Goal: Check status: Check status

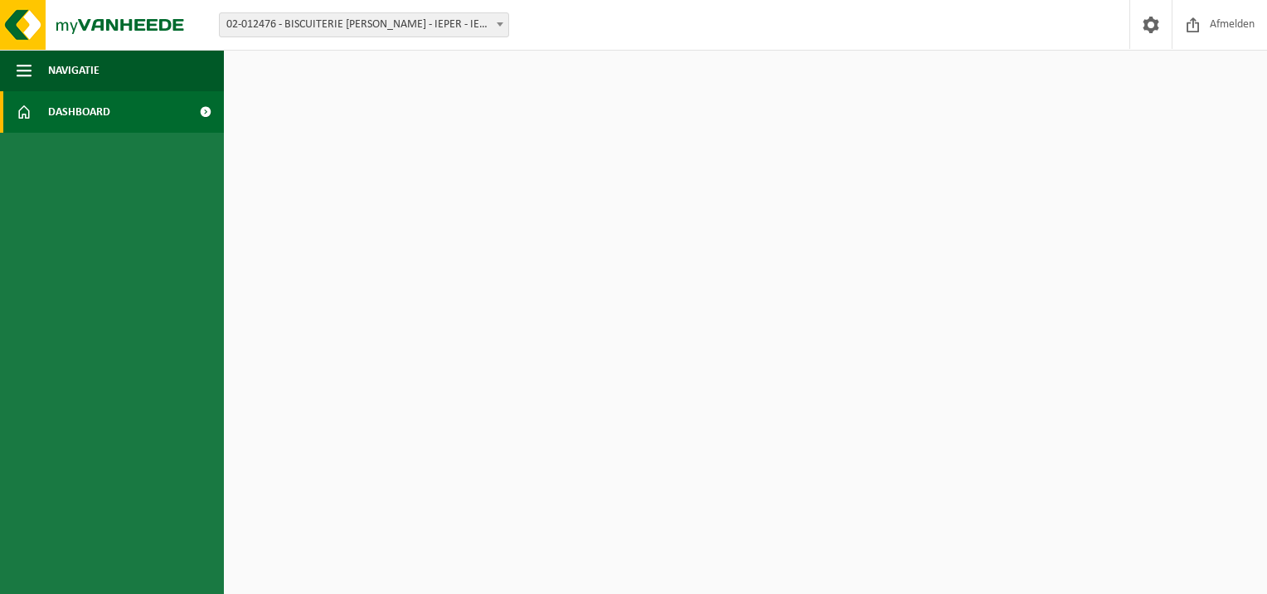
click at [201, 109] on span at bounding box center [205, 111] width 37 height 41
click at [1234, 21] on span "Afmelden" at bounding box center [1232, 24] width 53 height 49
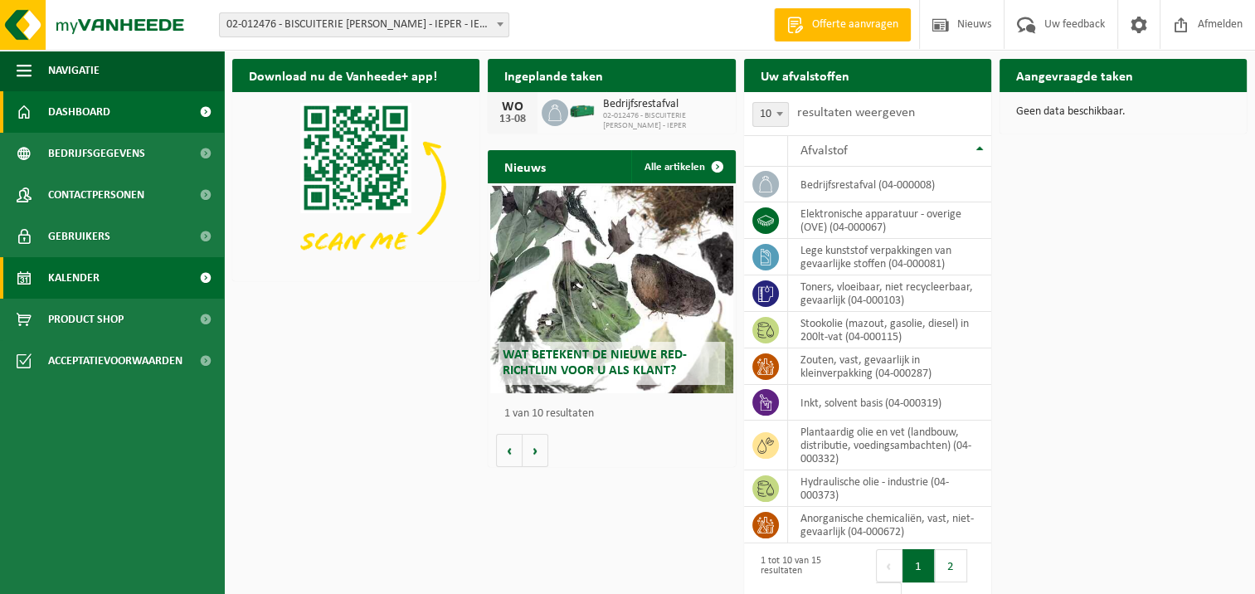
click at [113, 283] on link "Kalender" at bounding box center [112, 277] width 224 height 41
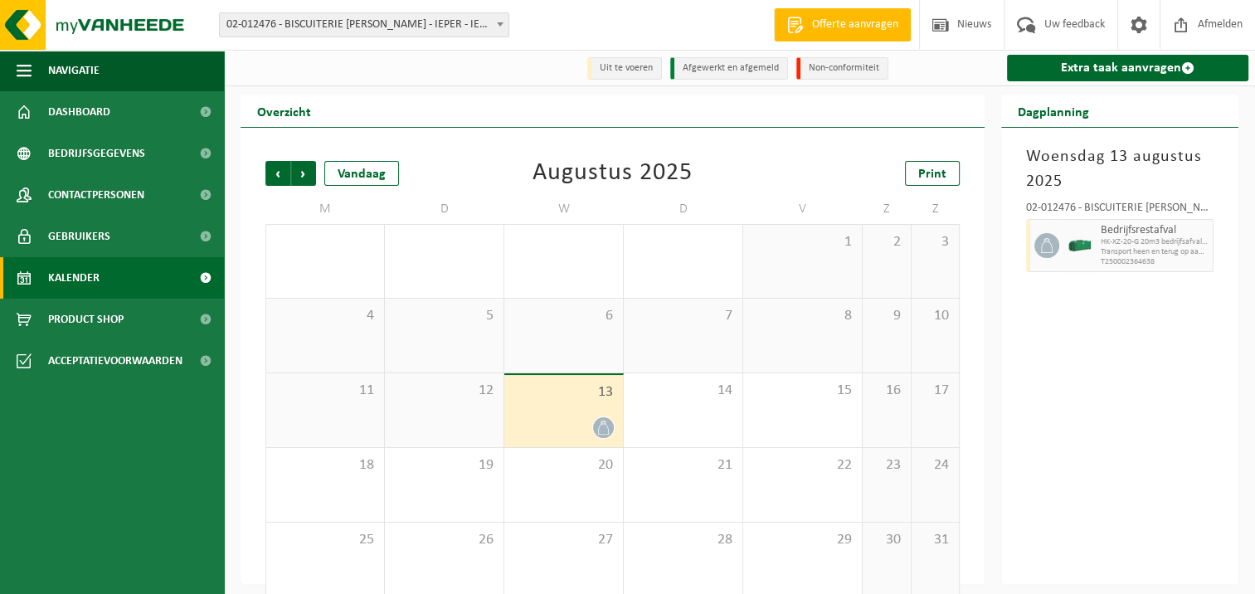
click at [553, 415] on div "13" at bounding box center [563, 411] width 119 height 72
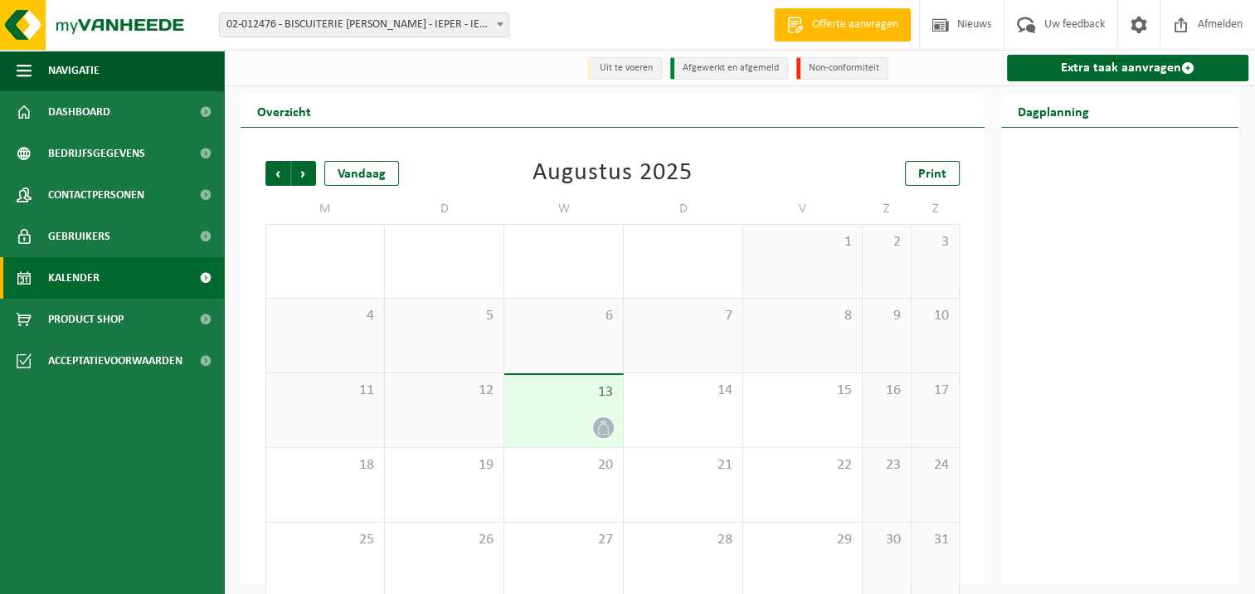
click at [585, 392] on span "13" at bounding box center [564, 392] width 102 height 18
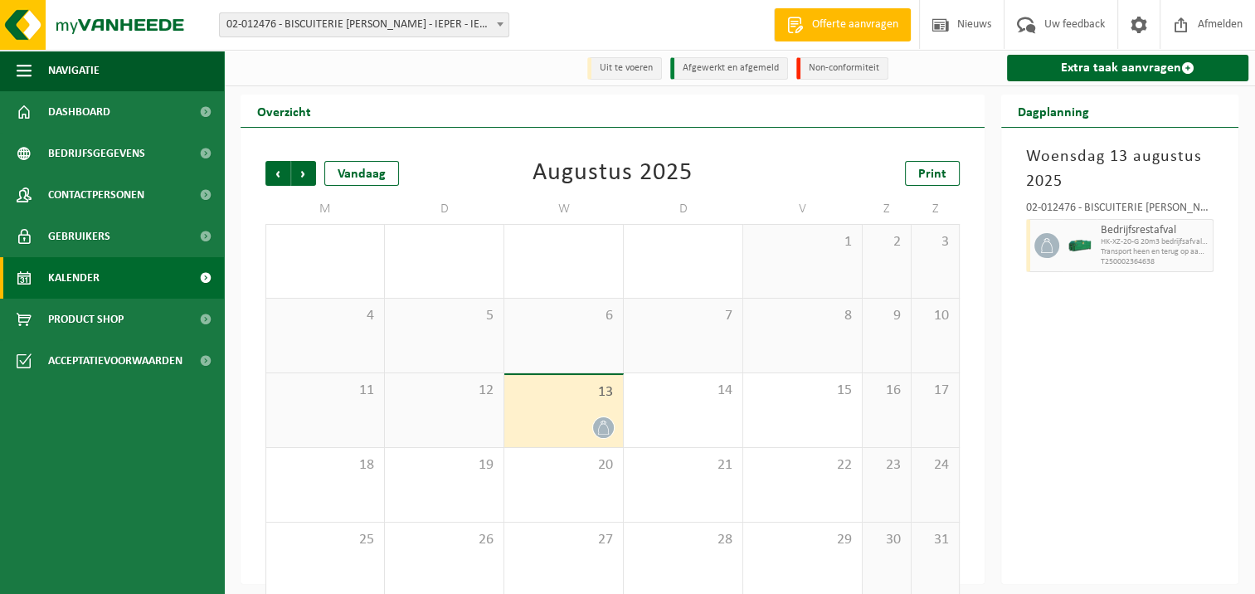
click at [1093, 252] on div at bounding box center [1079, 245] width 33 height 53
click at [1091, 207] on div "02-012476 - BISCUITERIE [PERSON_NAME] - IEPER - IEPER" at bounding box center [1119, 210] width 187 height 17
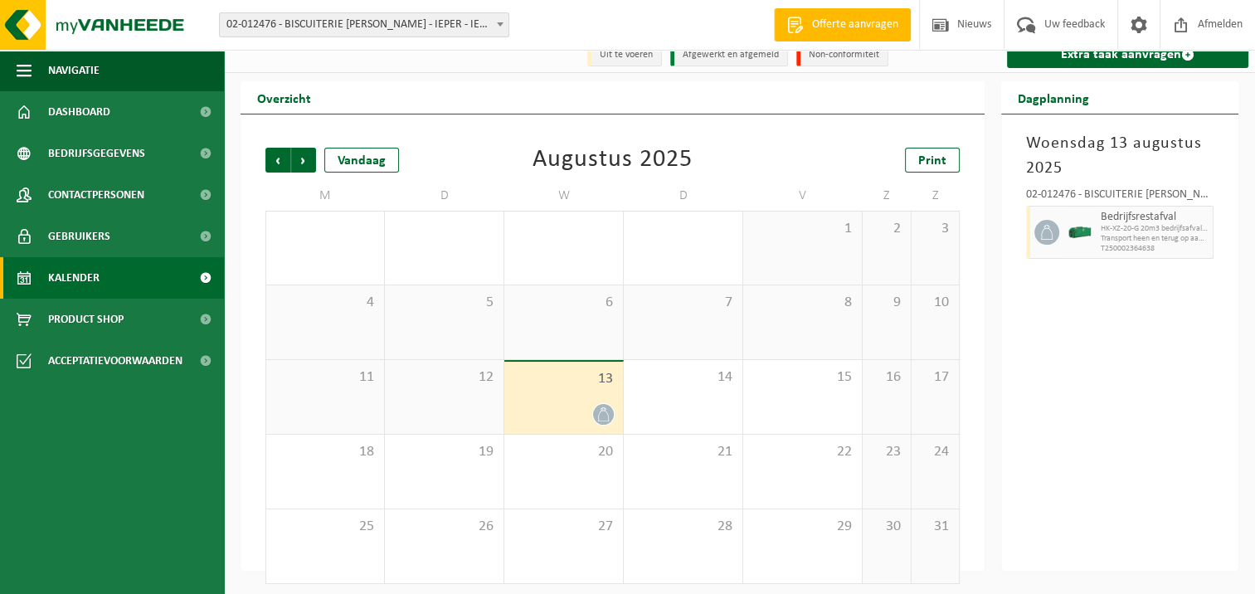
scroll to position [21, 0]
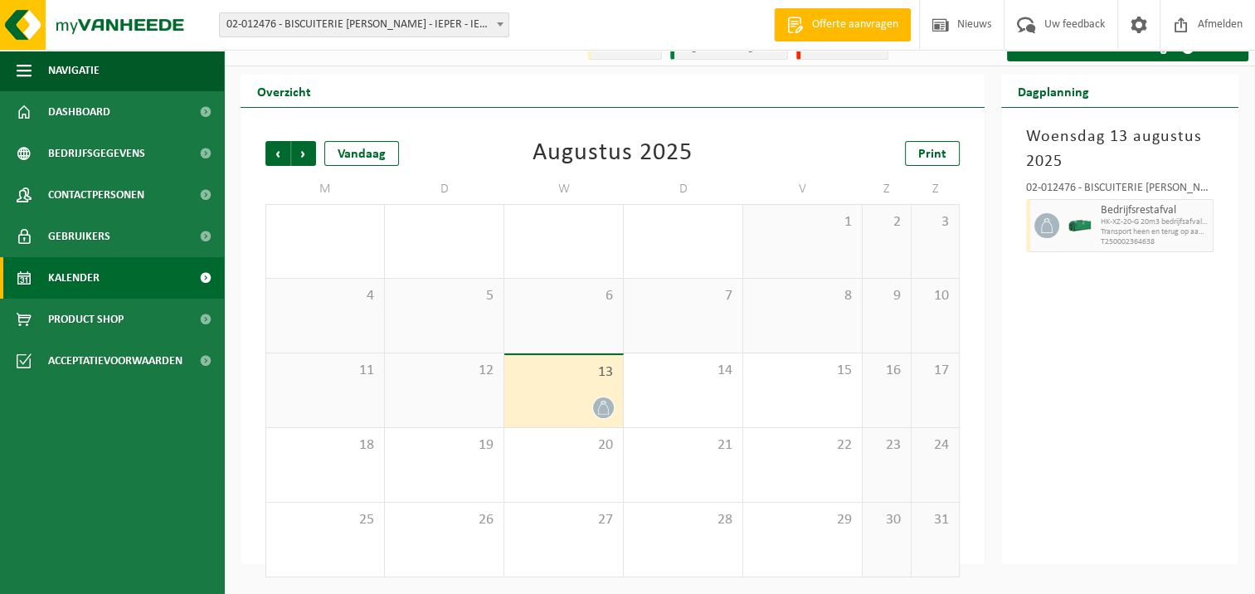
click at [1156, 232] on span "Transport heen en terug op aanvraag" at bounding box center [1155, 232] width 108 height 10
click at [1045, 226] on icon at bounding box center [1046, 225] width 15 height 15
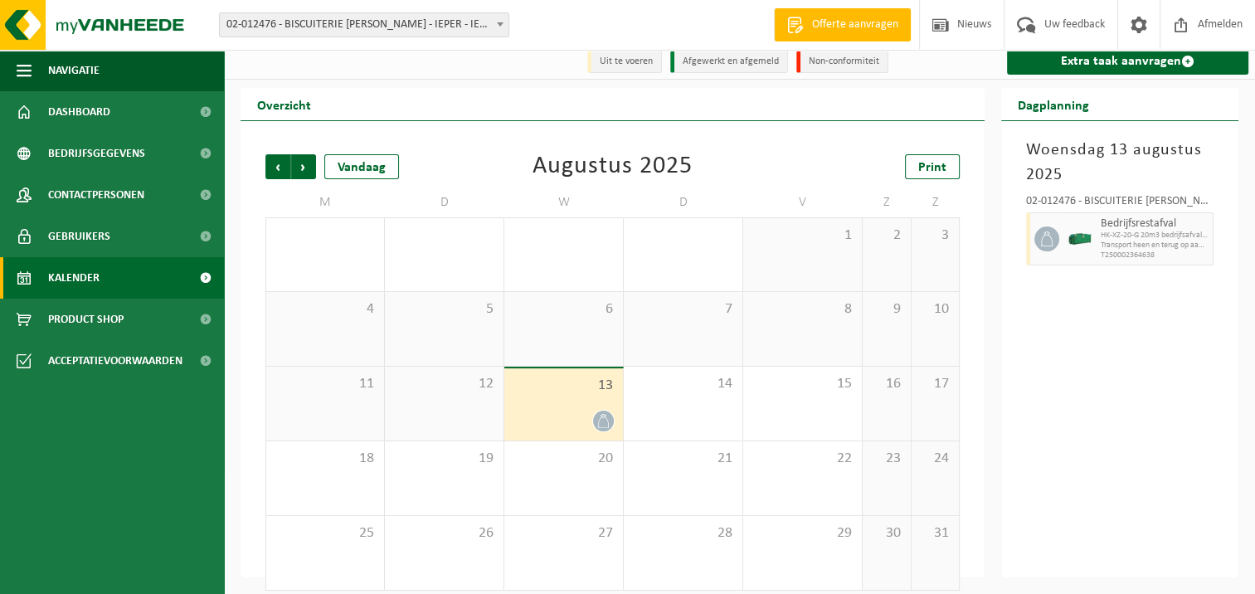
scroll to position [0, 0]
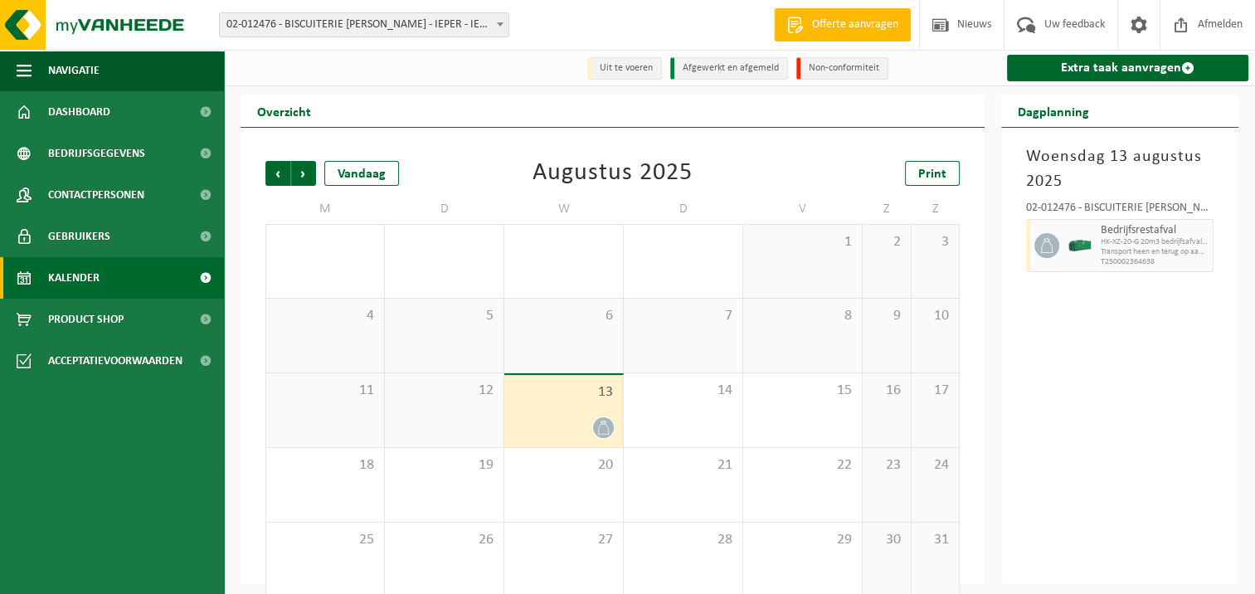
click at [202, 272] on span at bounding box center [205, 277] width 37 height 41
click at [204, 279] on span at bounding box center [205, 277] width 37 height 41
